Goal: Information Seeking & Learning: Learn about a topic

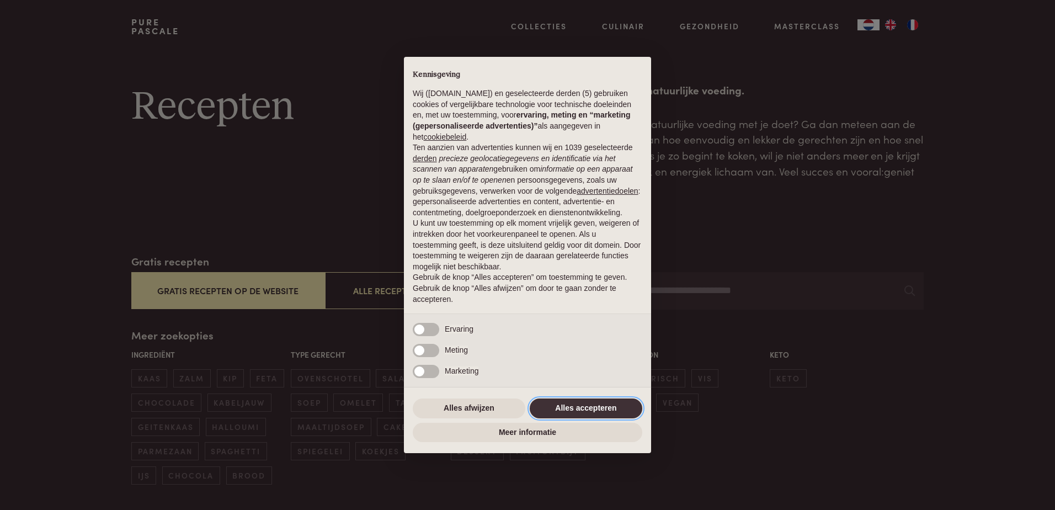
click at [595, 409] on button "Alles accepteren" at bounding box center [586, 408] width 113 height 20
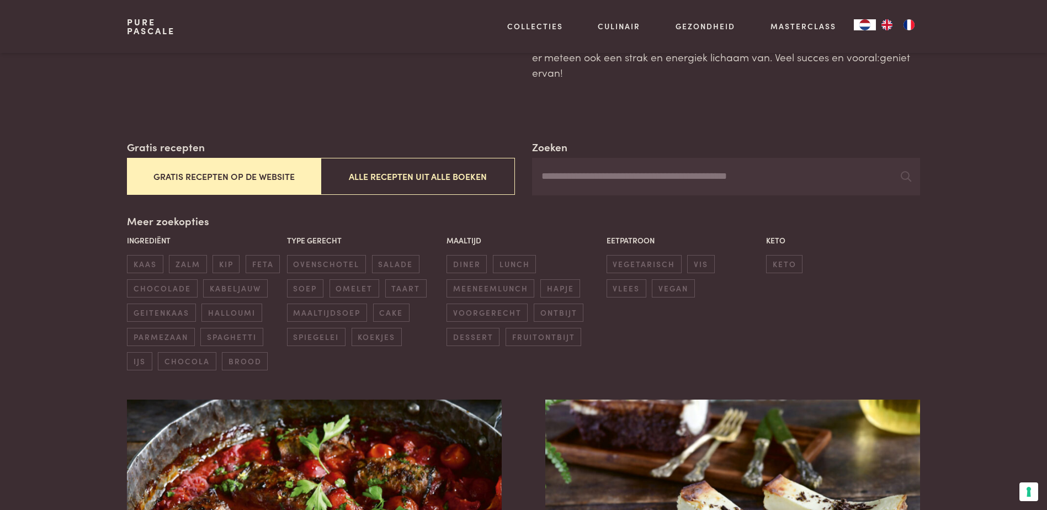
scroll to position [166, 0]
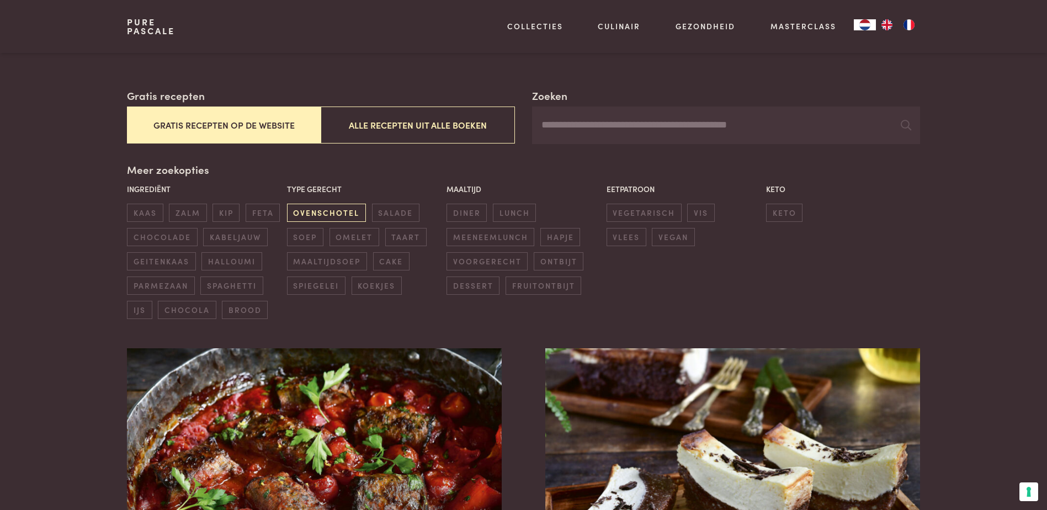
click at [318, 209] on span "ovenschotel" at bounding box center [326, 213] width 79 height 18
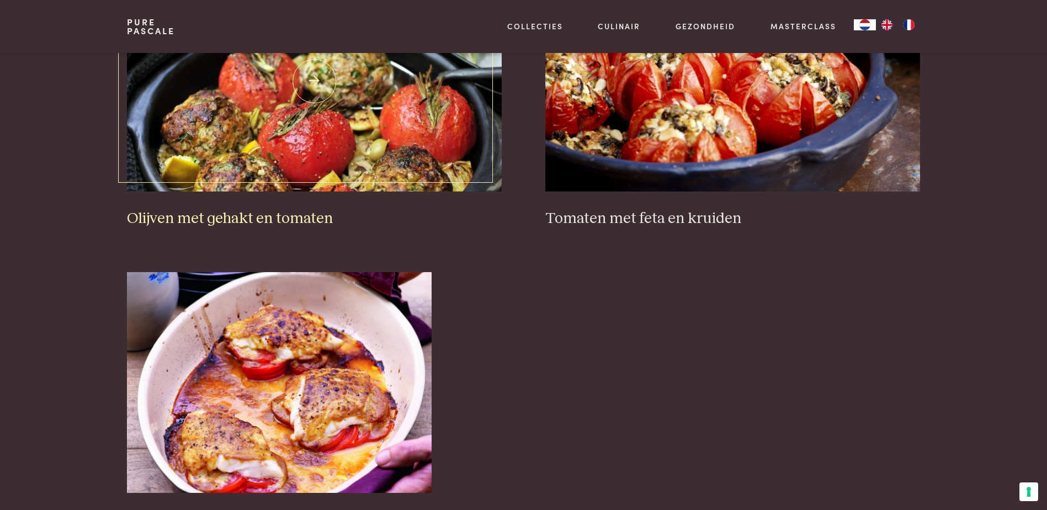
scroll to position [1412, 0]
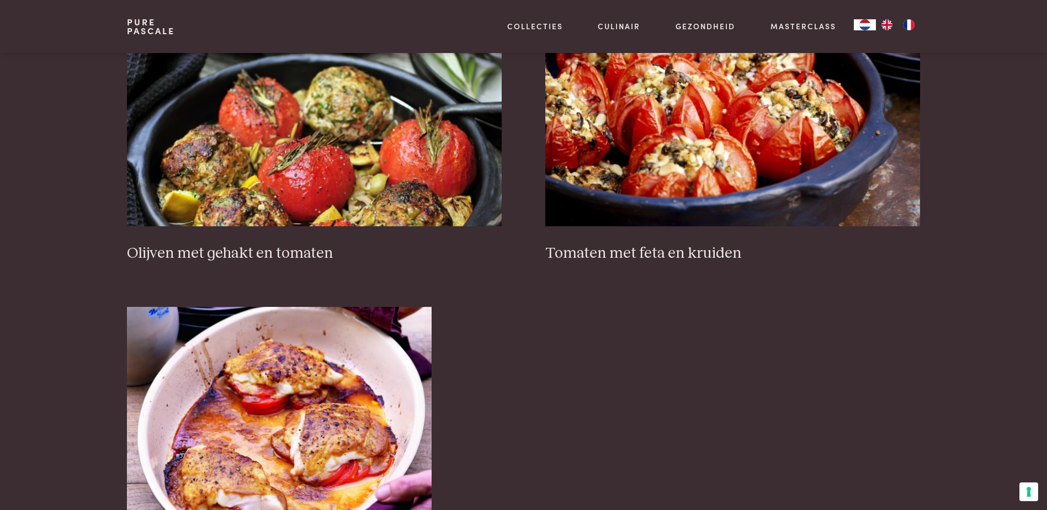
scroll to position [209, 0]
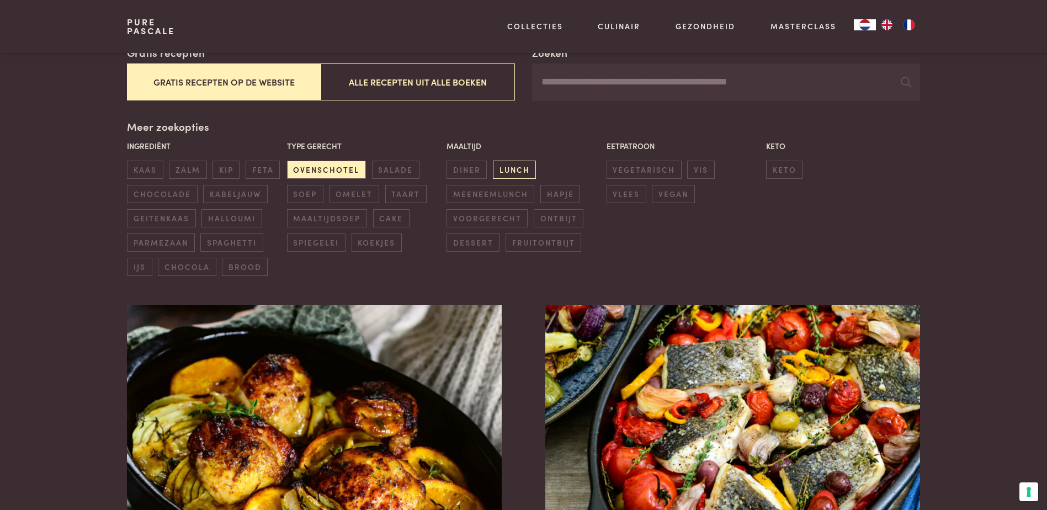
click at [509, 169] on span "lunch" at bounding box center [514, 170] width 43 height 18
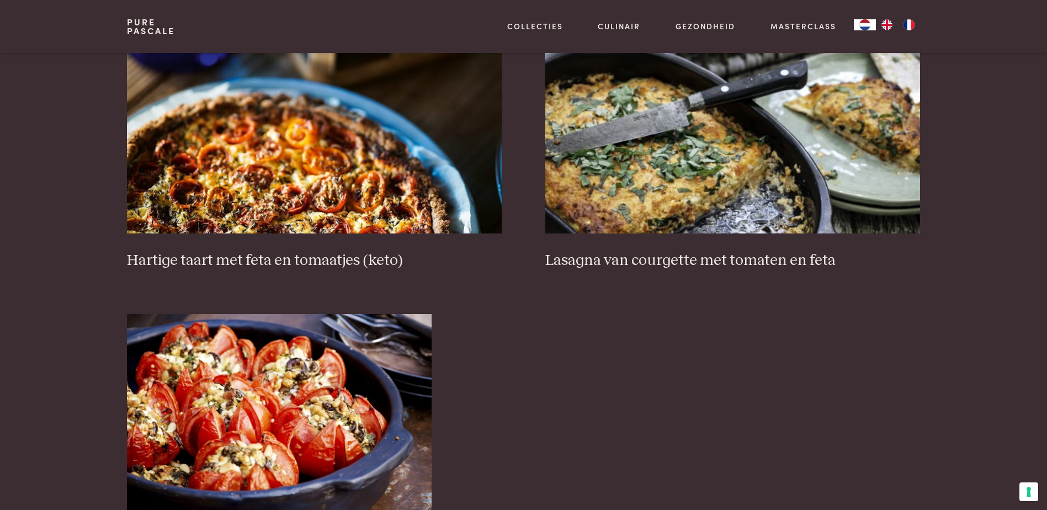
scroll to position [364, 0]
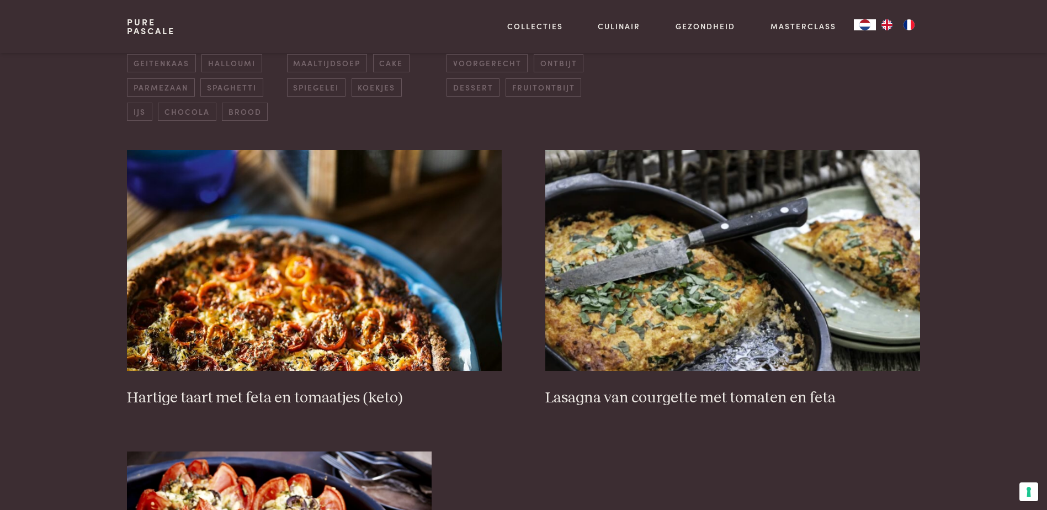
scroll to position [219, 0]
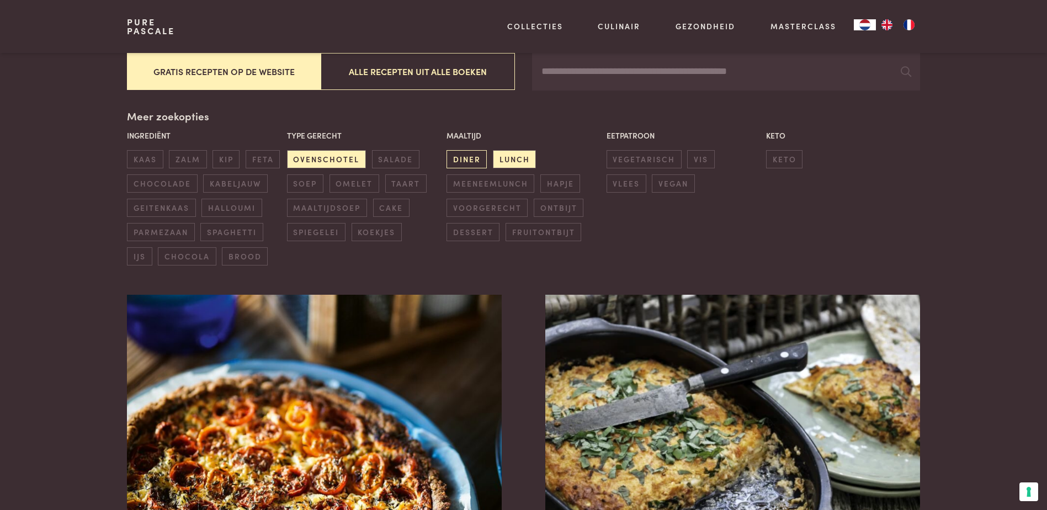
click at [469, 162] on span "diner" at bounding box center [466, 159] width 40 height 18
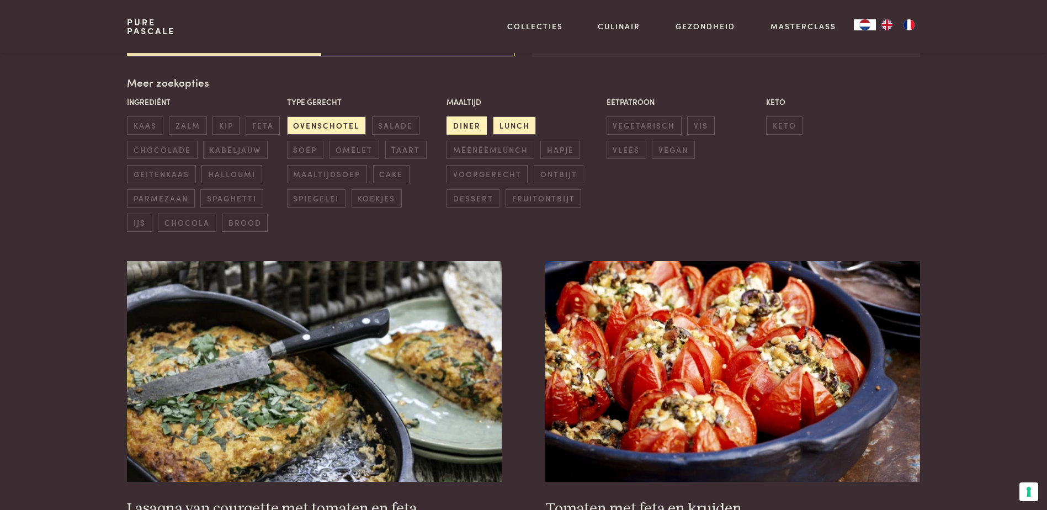
scroll to position [253, 0]
click at [510, 129] on span "lunch" at bounding box center [514, 125] width 43 height 18
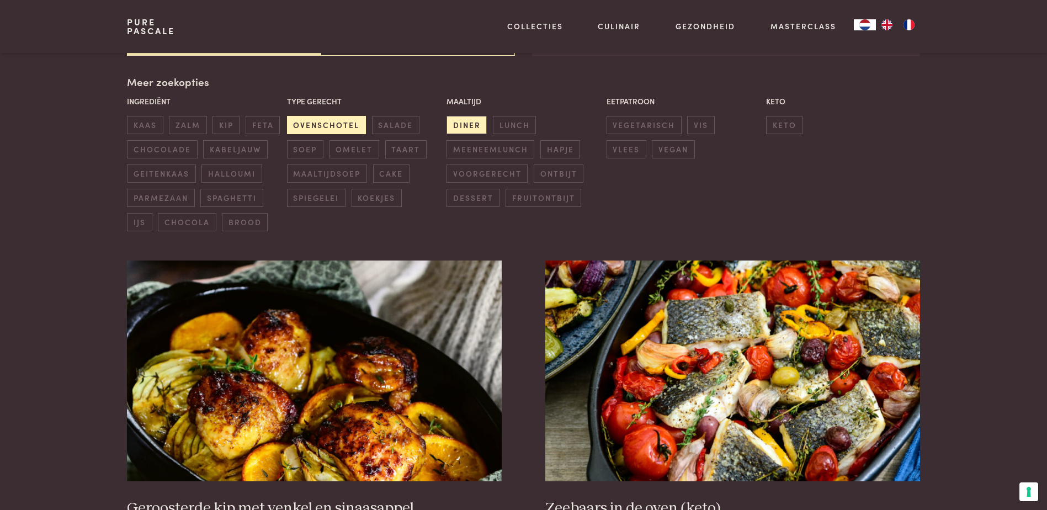
click at [328, 127] on span "ovenschotel" at bounding box center [326, 125] width 79 height 18
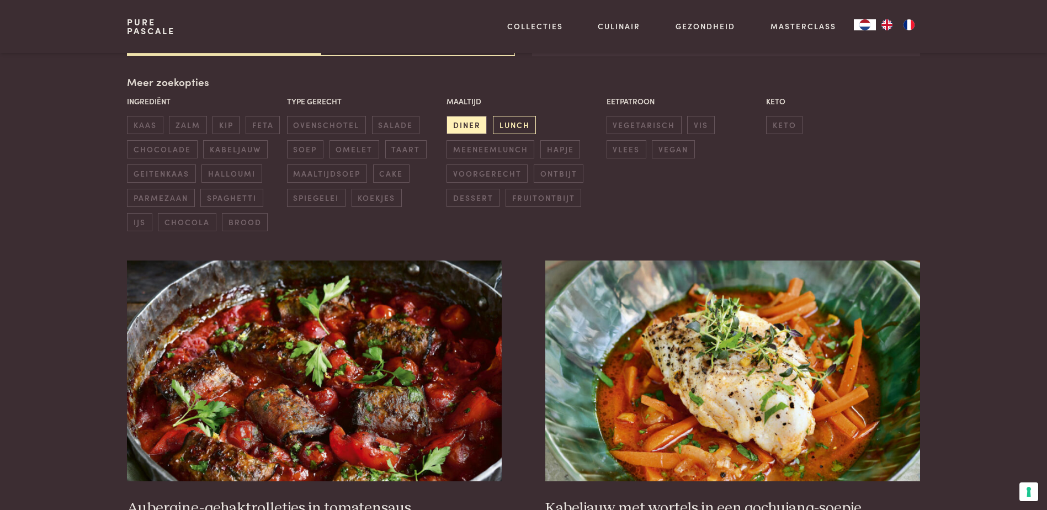
click at [519, 125] on span "lunch" at bounding box center [514, 125] width 43 height 18
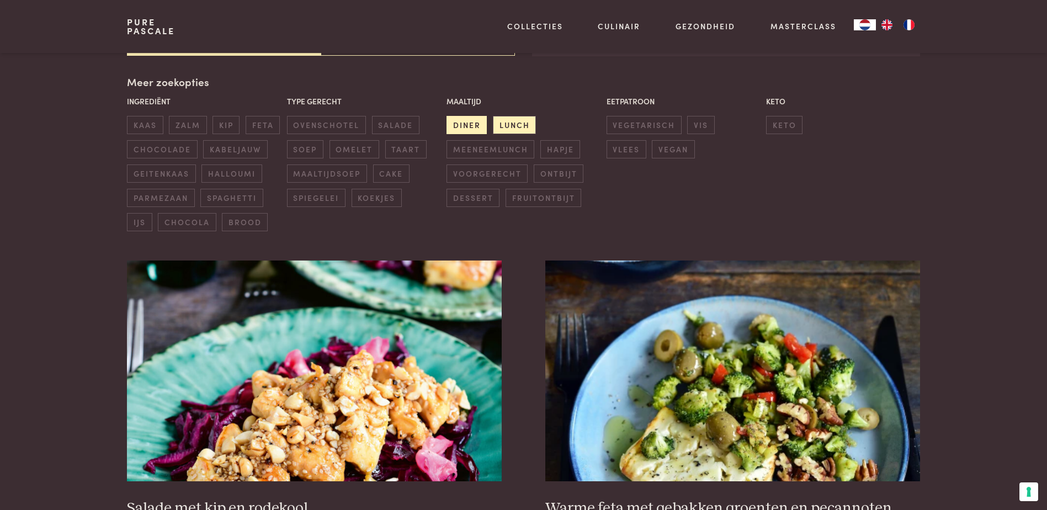
click at [460, 121] on span "diner" at bounding box center [466, 125] width 40 height 18
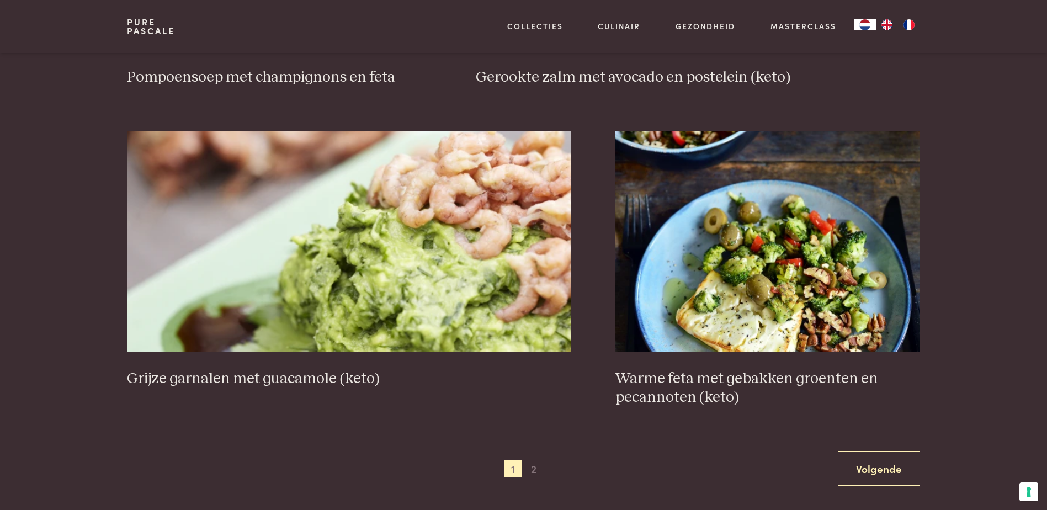
scroll to position [1964, 0]
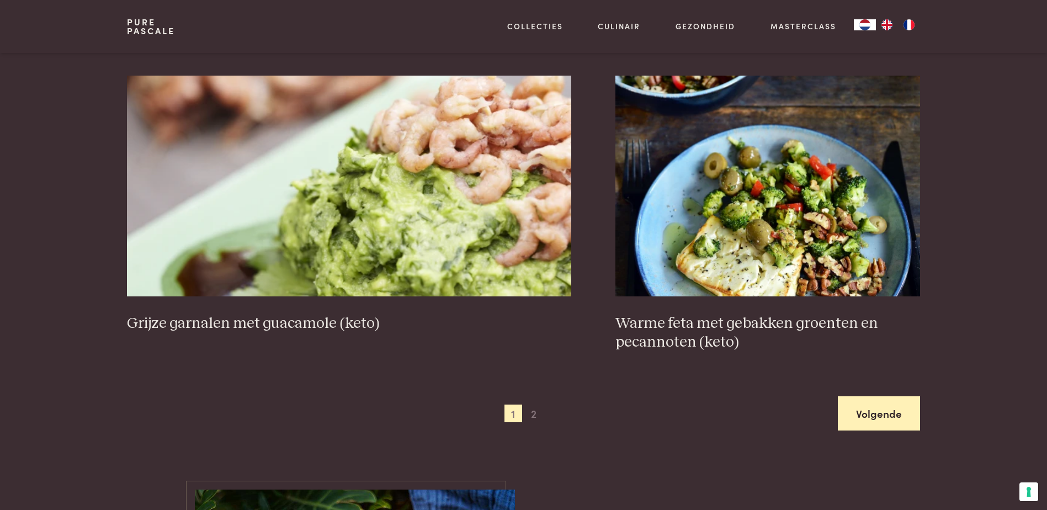
click at [871, 429] on link "Volgende" at bounding box center [879, 413] width 82 height 35
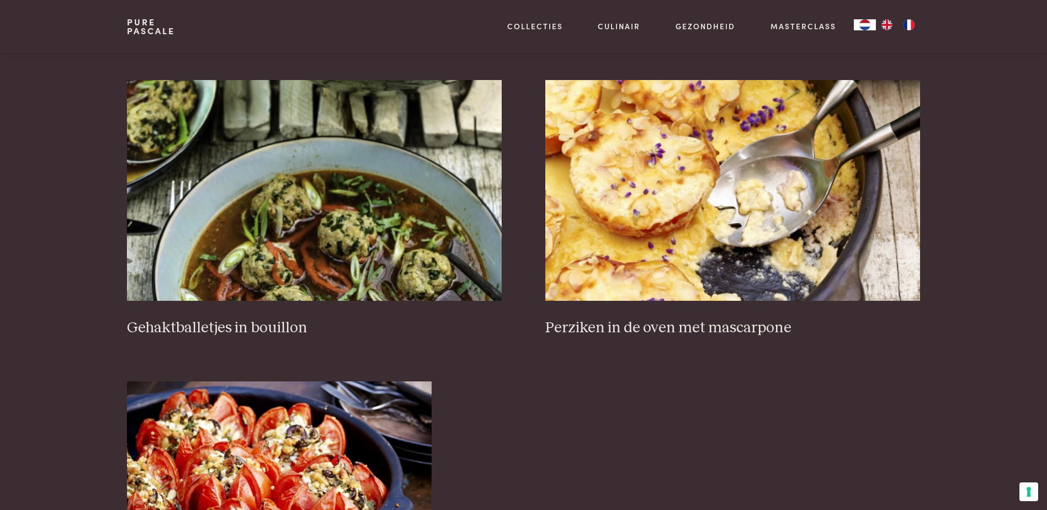
scroll to position [1412, 0]
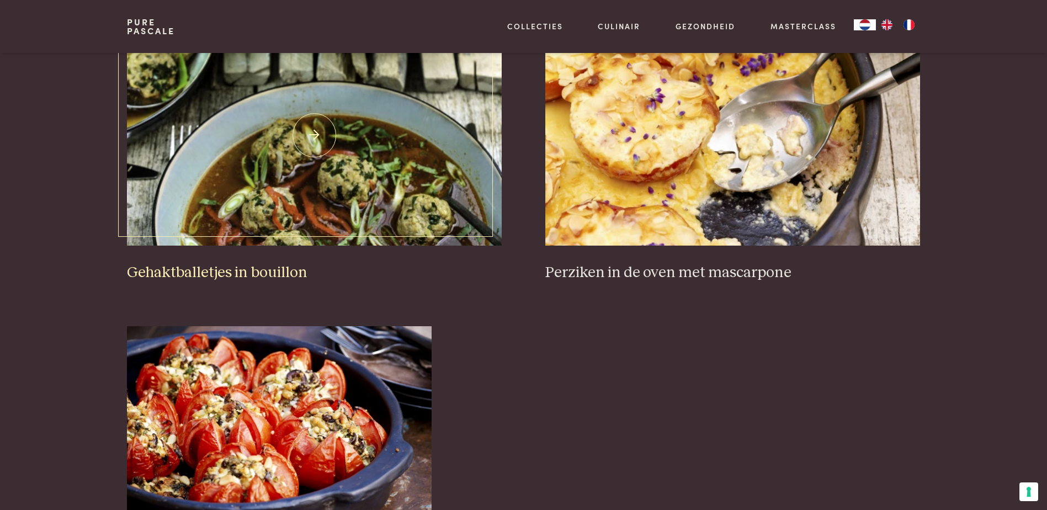
click at [278, 172] on img at bounding box center [314, 135] width 374 height 221
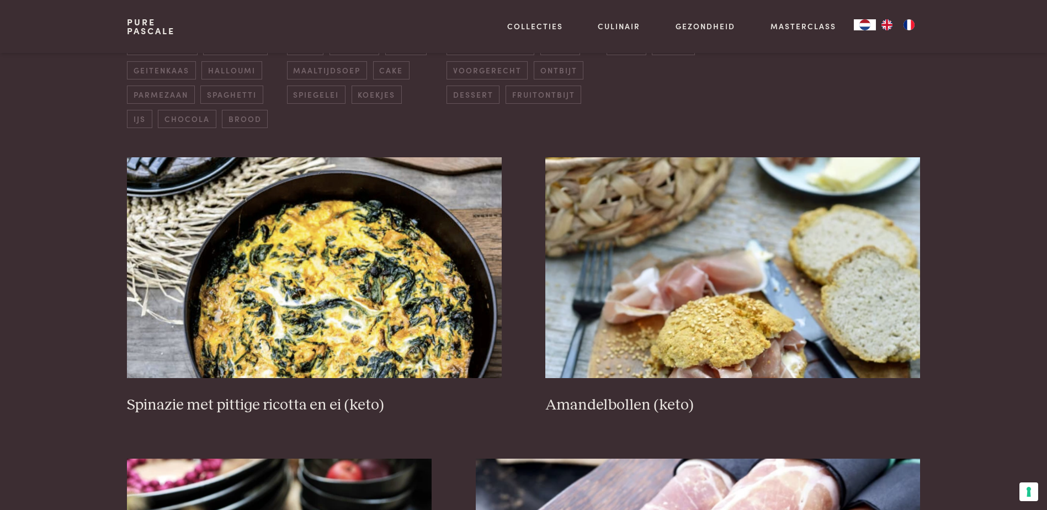
scroll to position [11, 0]
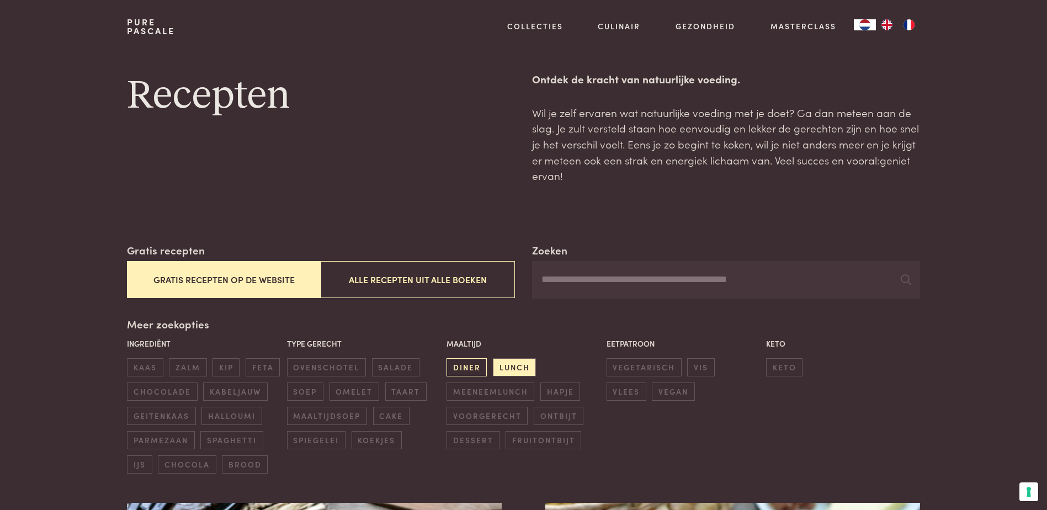
click at [466, 365] on span "diner" at bounding box center [466, 367] width 40 height 18
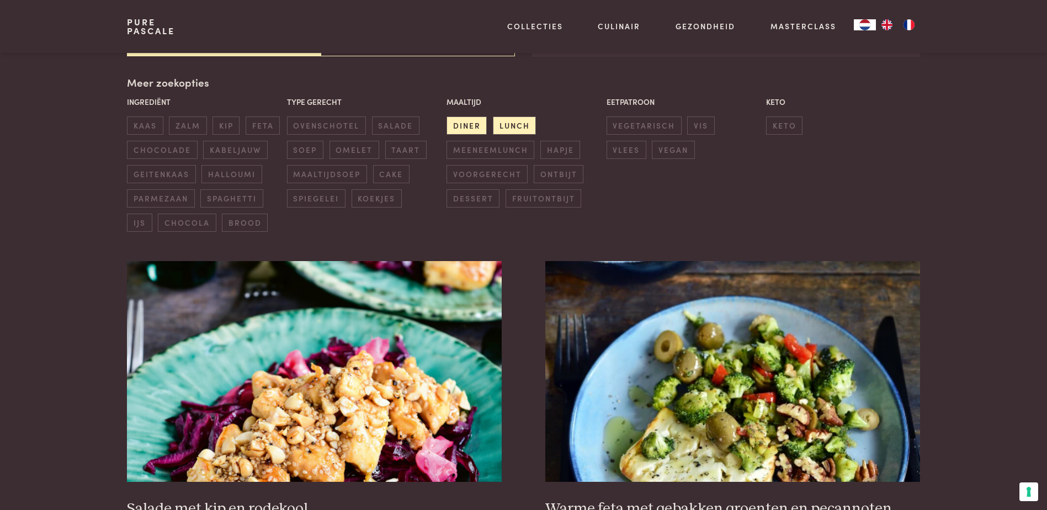
scroll to position [253, 0]
click at [509, 131] on span "lunch" at bounding box center [514, 125] width 43 height 18
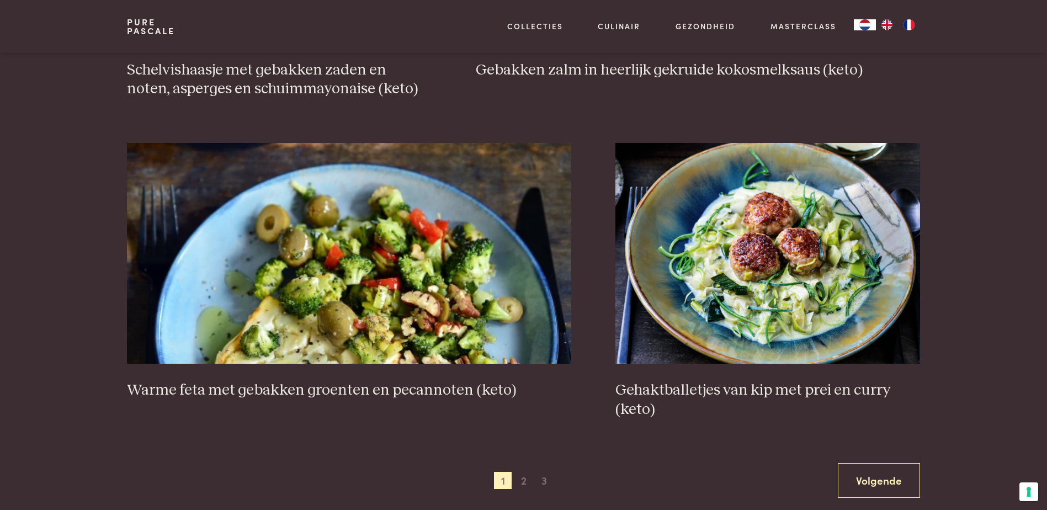
scroll to position [1964, 0]
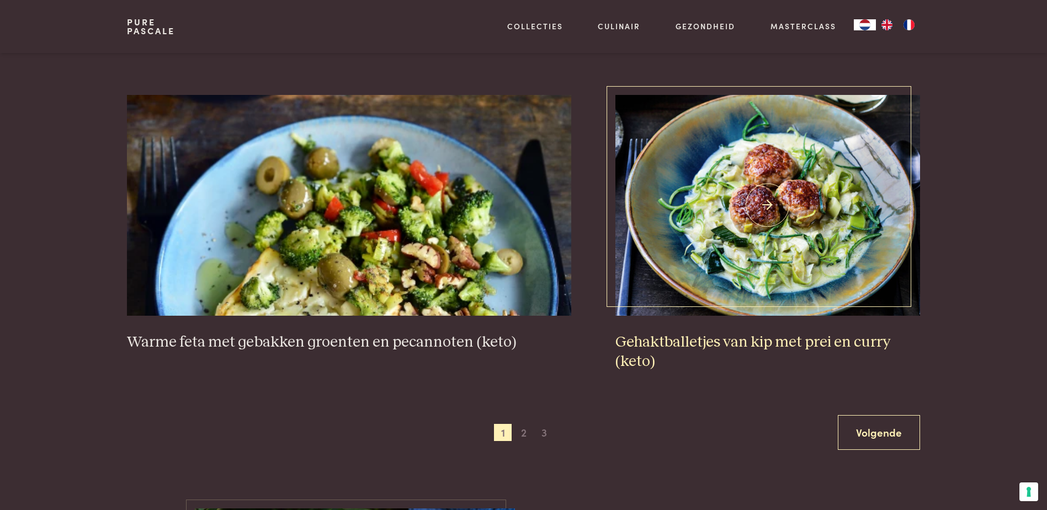
click at [726, 248] on img at bounding box center [767, 205] width 305 height 221
click at [521, 434] on span "2" at bounding box center [524, 433] width 18 height 18
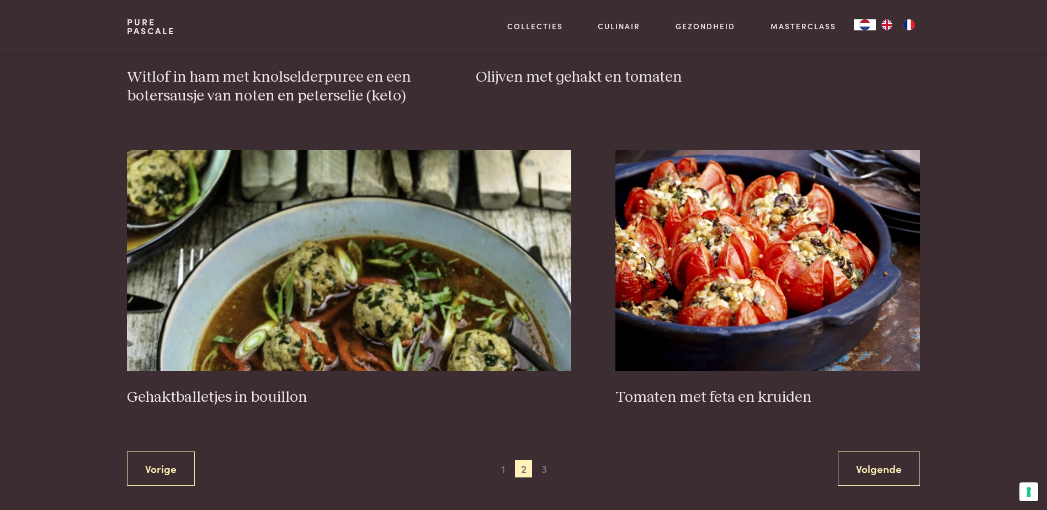
scroll to position [1964, 0]
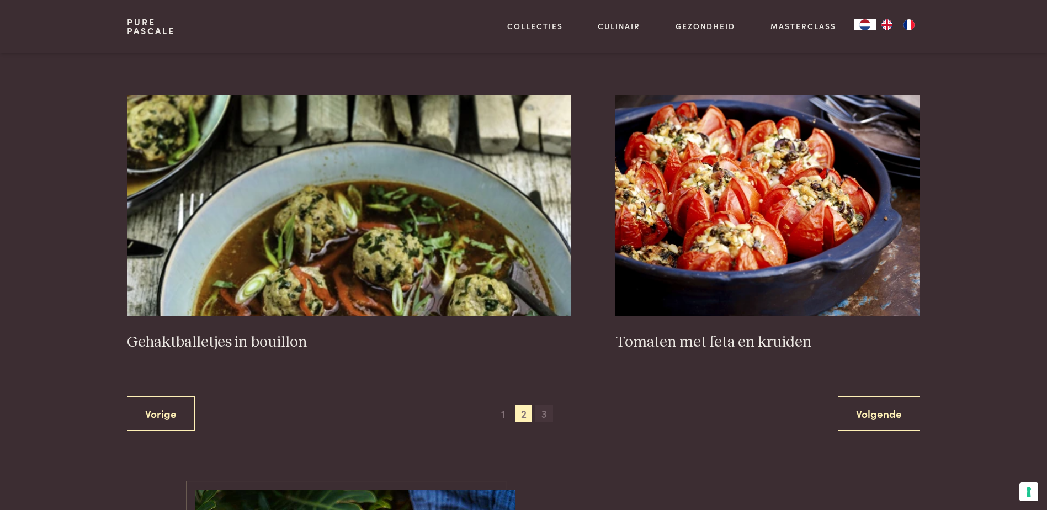
click at [544, 415] on span "3" at bounding box center [544, 413] width 18 height 18
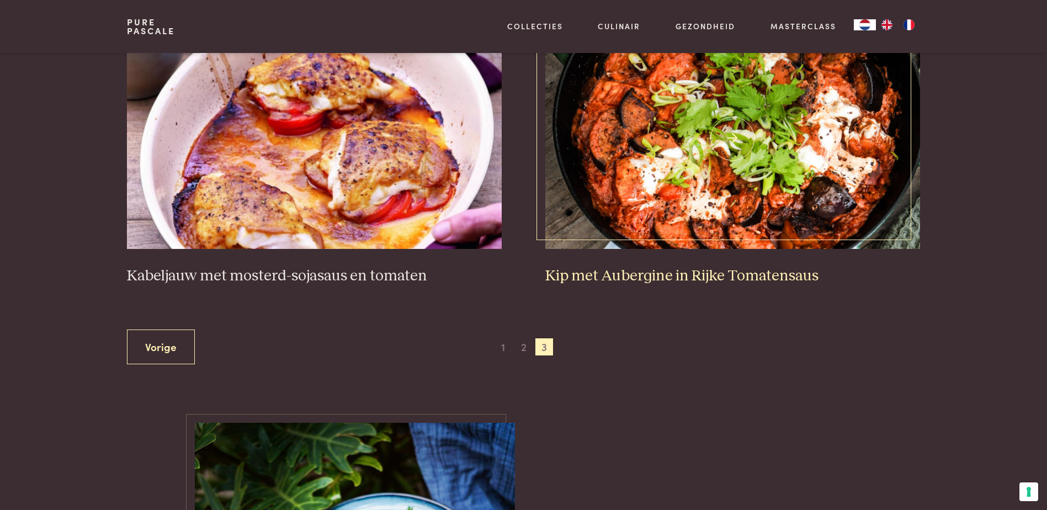
scroll to position [419, 0]
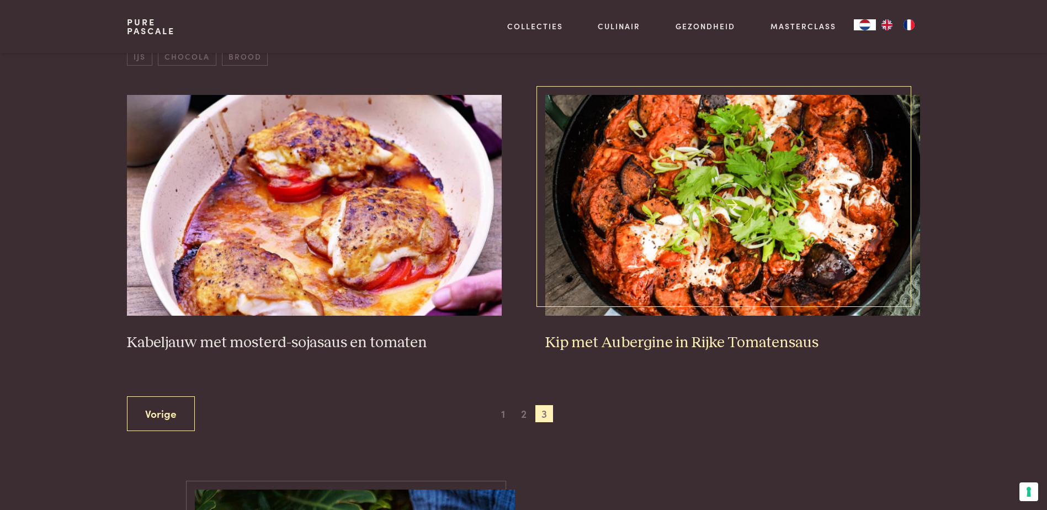
click at [701, 276] on img at bounding box center [732, 205] width 374 height 221
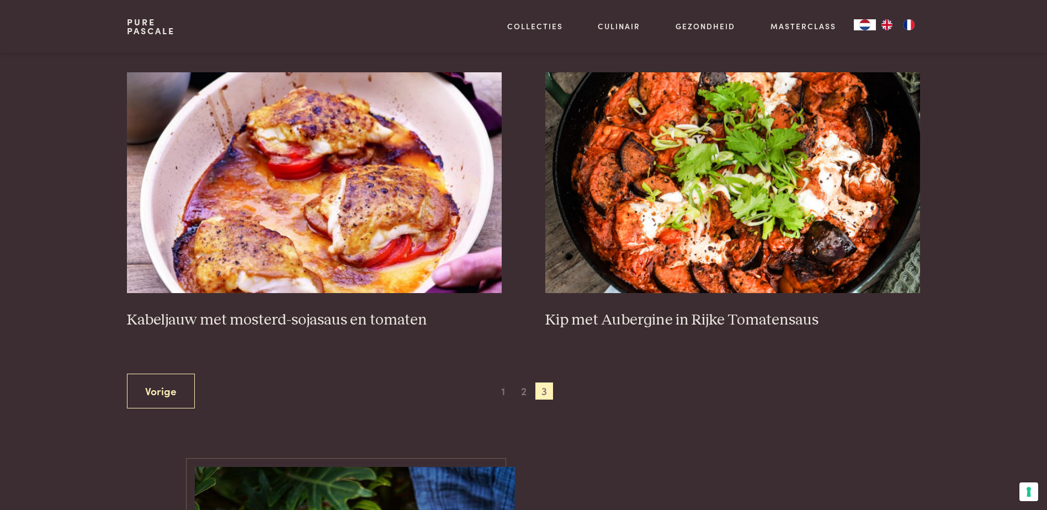
scroll to position [253, 0]
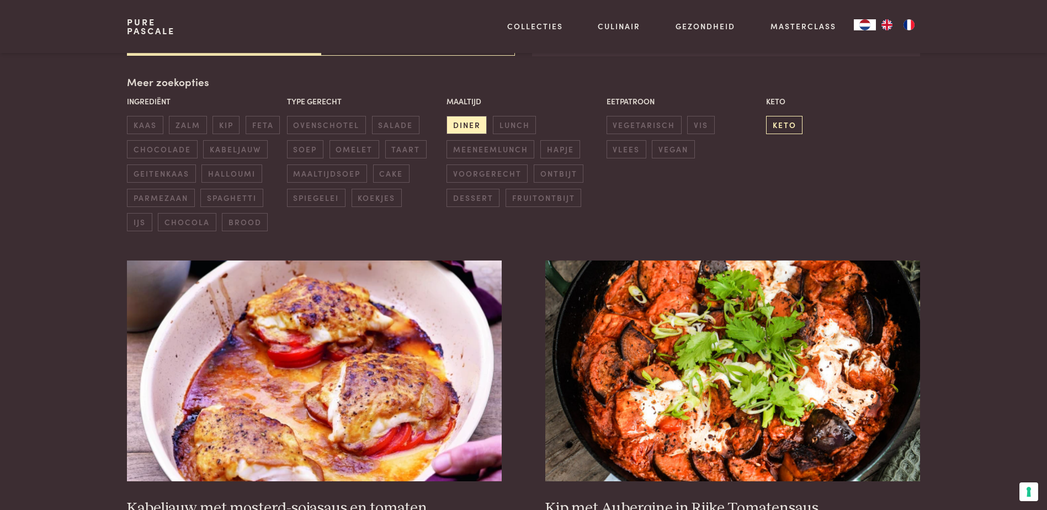
click at [787, 127] on span "keto" at bounding box center [784, 125] width 36 height 18
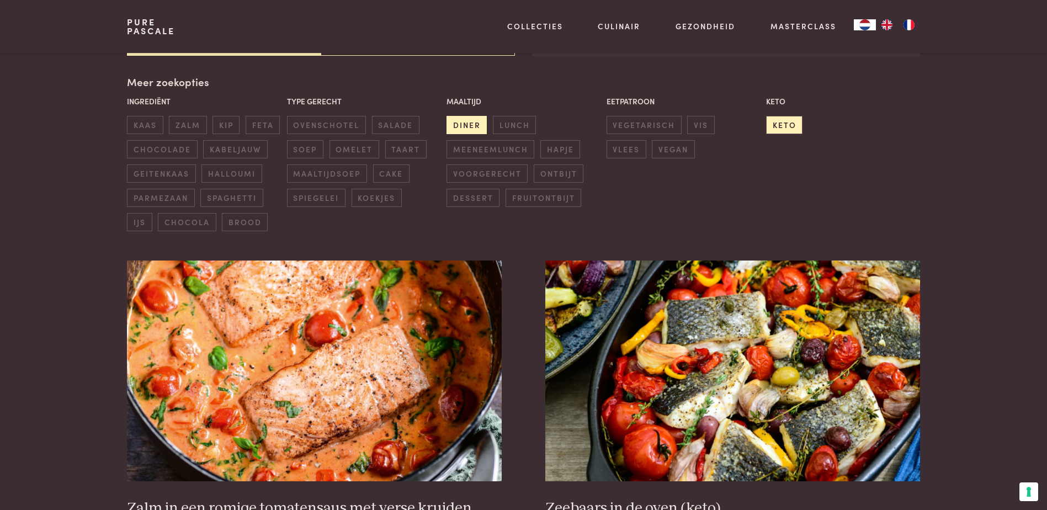
click at [463, 129] on span "diner" at bounding box center [466, 125] width 40 height 18
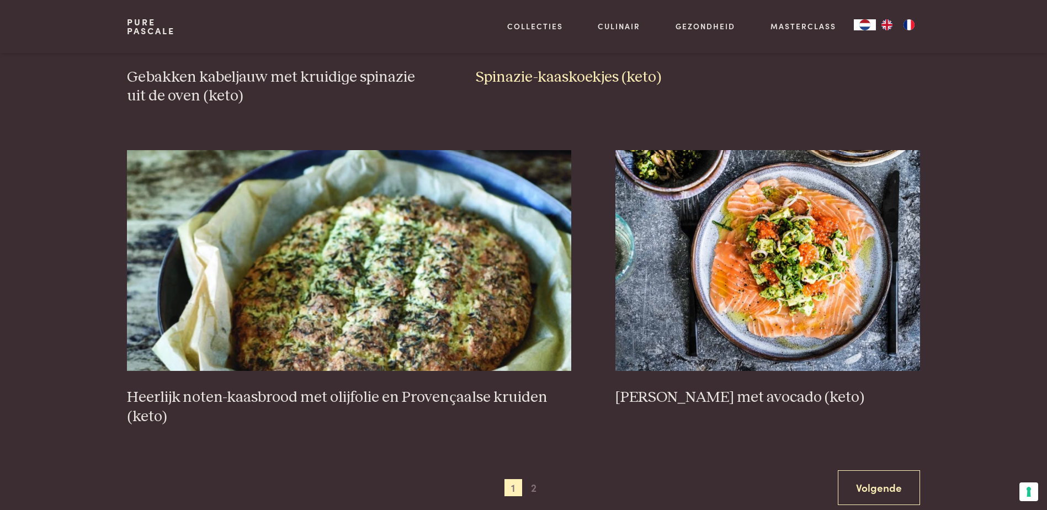
scroll to position [1964, 0]
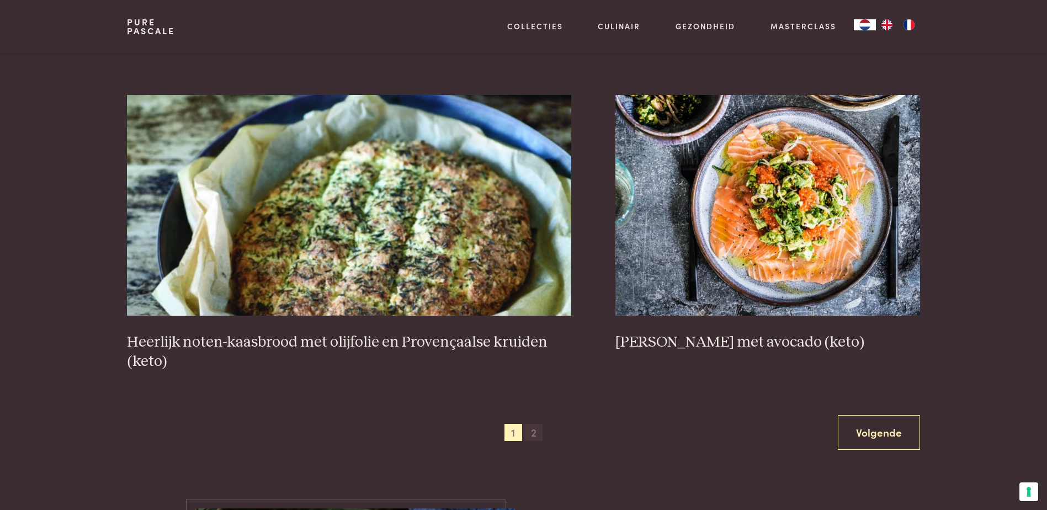
click at [531, 430] on span "2" at bounding box center [534, 433] width 18 height 18
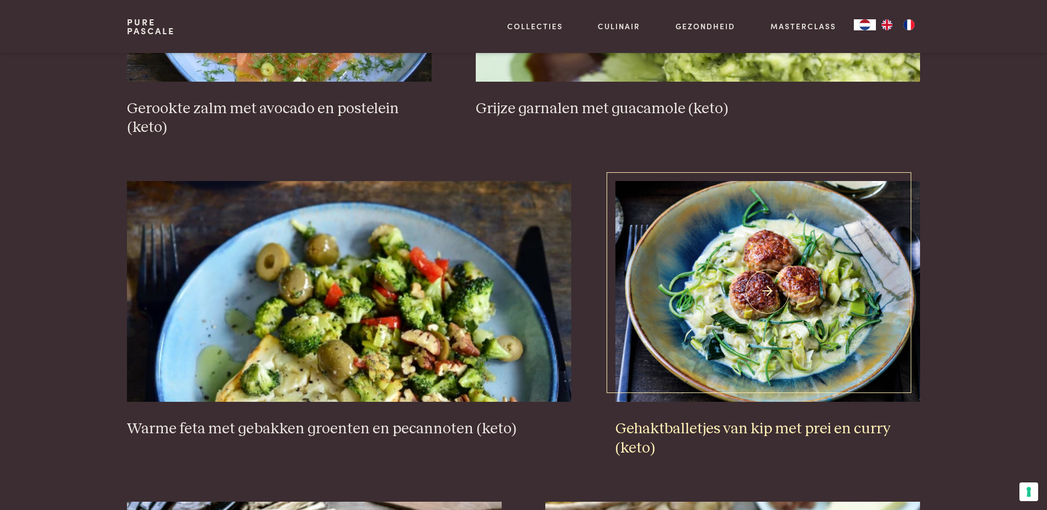
scroll to position [971, 0]
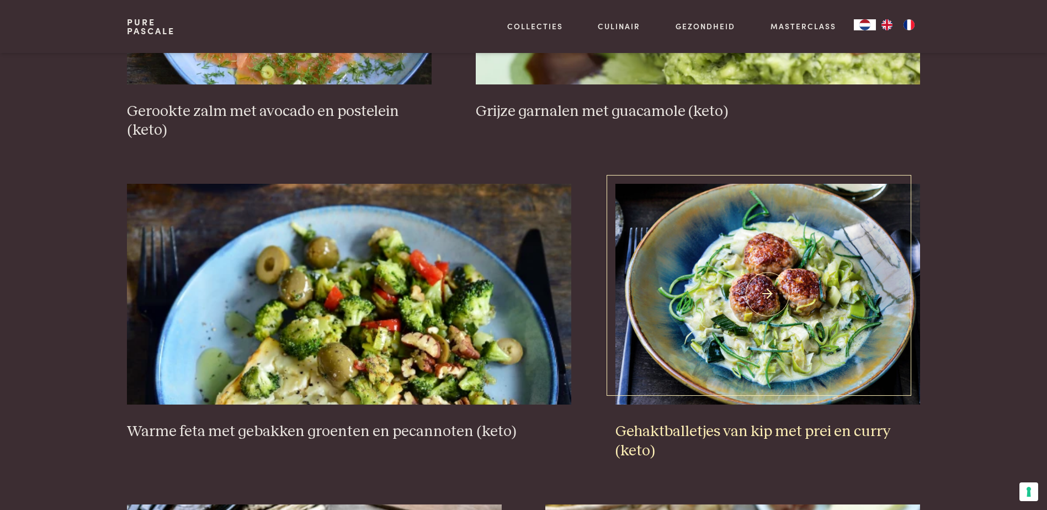
click at [783, 284] on img at bounding box center [767, 294] width 305 height 221
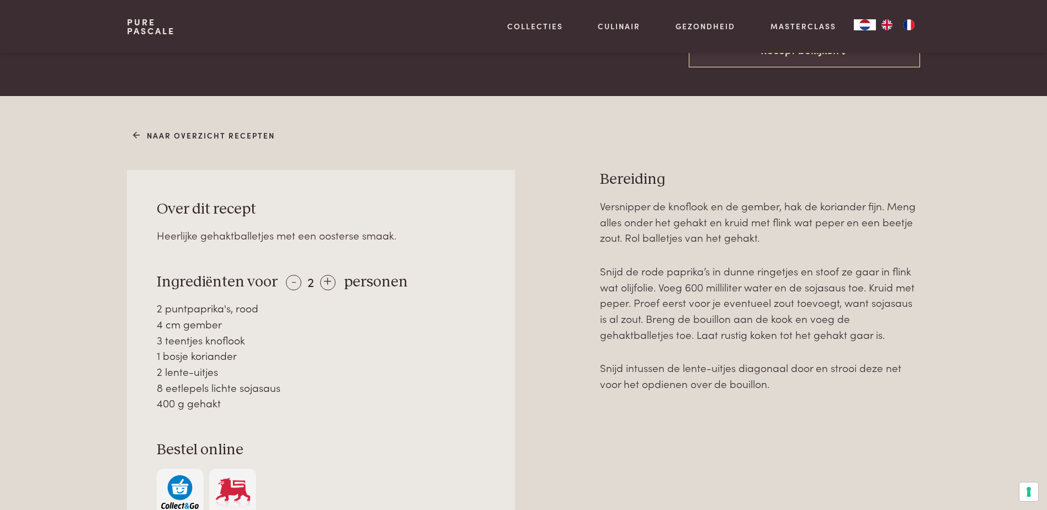
scroll to position [441, 0]
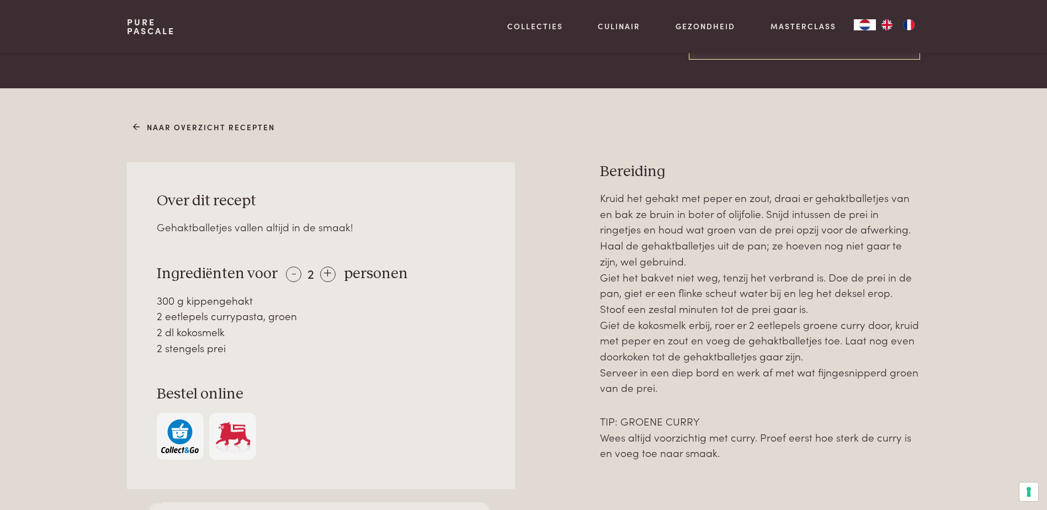
scroll to position [386, 0]
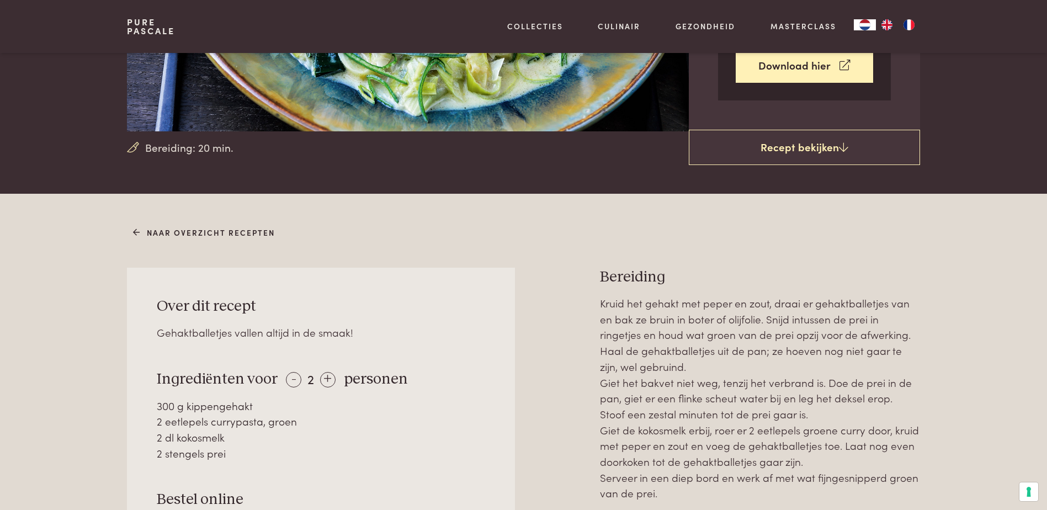
scroll to position [386, 0]
